Goal: Use online tool/utility: Utilize a website feature to perform a specific function

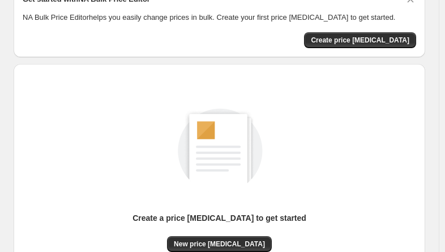
scroll to position [113, 0]
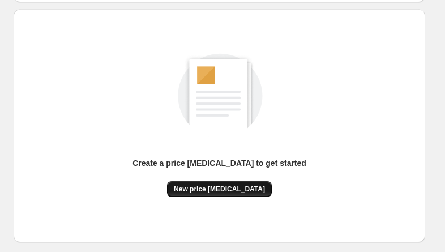
click at [232, 186] on span "New price [MEDICAL_DATA]" at bounding box center [219, 189] width 91 height 9
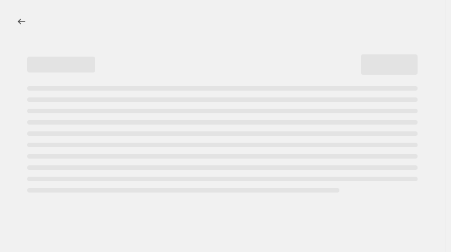
select select "percentage"
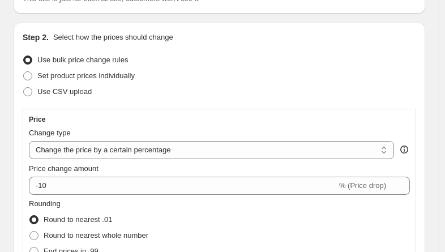
scroll to position [170, 0]
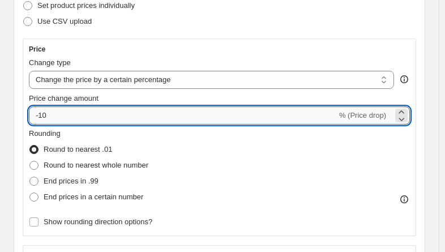
click at [96, 118] on input "-10" at bounding box center [183, 115] width 308 height 18
type input "-1"
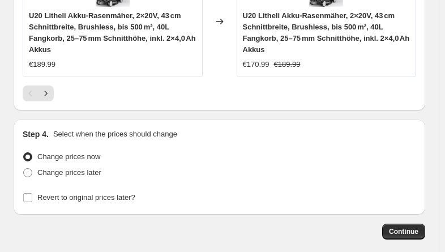
scroll to position [1334, 0]
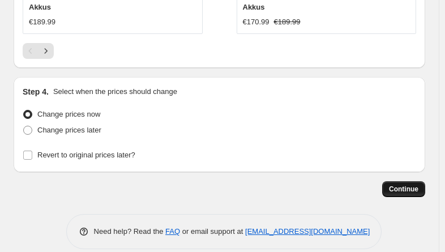
type input "-30"
click at [419, 185] on span "Continue" at bounding box center [403, 189] width 29 height 9
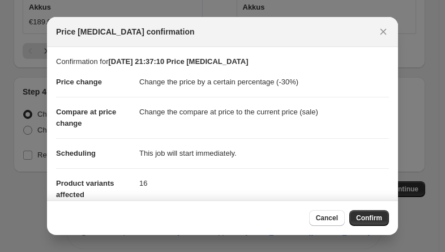
click at [386, 210] on button "Confirm" at bounding box center [369, 218] width 40 height 16
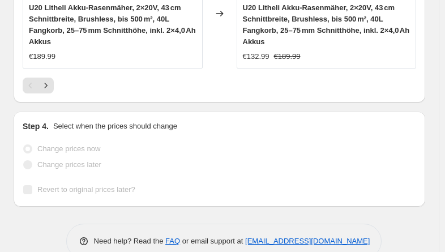
scroll to position [1406, 0]
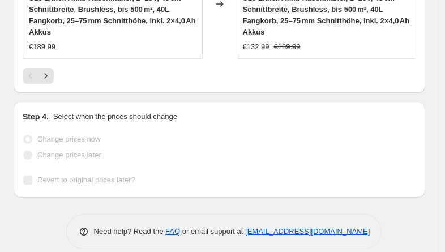
select select "percentage"
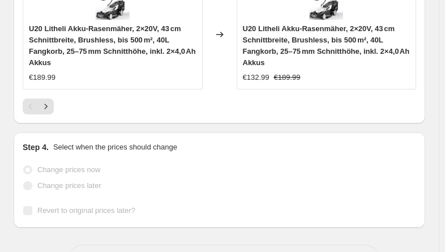
scroll to position [0, 0]
